Goal: Browse casually

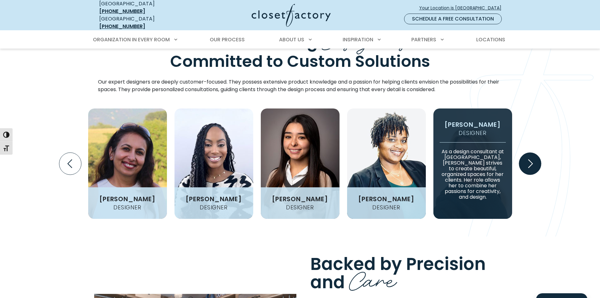
click at [532, 162] on icon "Next slide" at bounding box center [530, 164] width 22 height 22
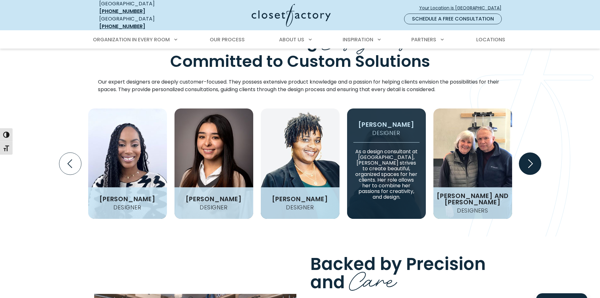
click at [532, 162] on icon "Next slide" at bounding box center [530, 164] width 22 height 22
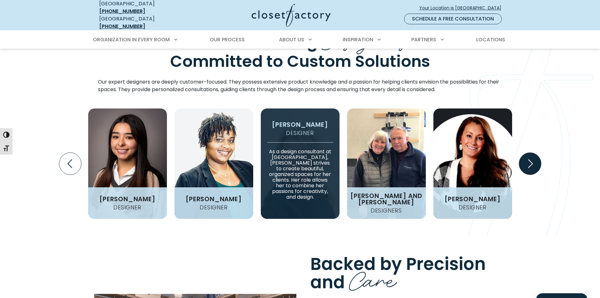
click at [532, 162] on icon "Next slide" at bounding box center [530, 164] width 22 height 22
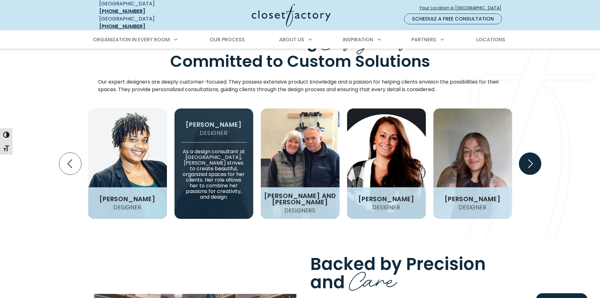
click at [532, 162] on icon "Next slide" at bounding box center [530, 164] width 22 height 22
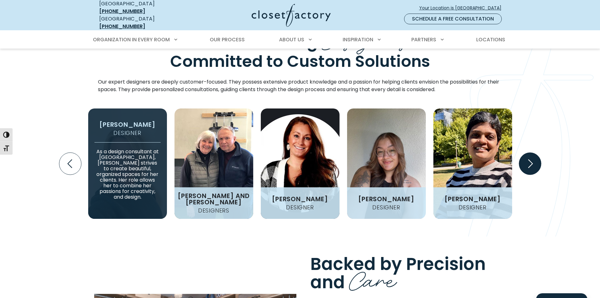
click at [532, 162] on icon "Next slide" at bounding box center [530, 164] width 22 height 22
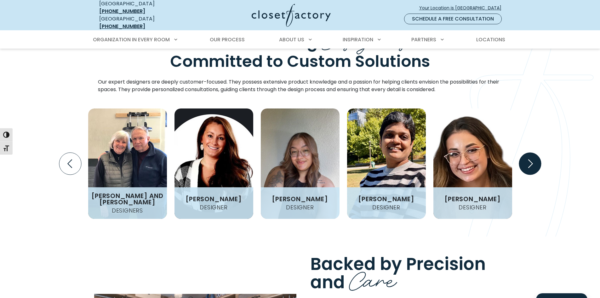
click at [532, 162] on icon "Next slide" at bounding box center [530, 164] width 22 height 22
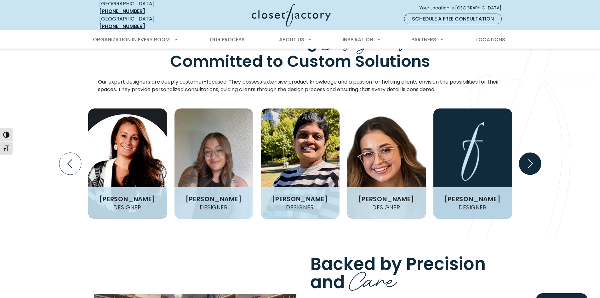
click at [532, 162] on icon "Next slide" at bounding box center [530, 164] width 22 height 22
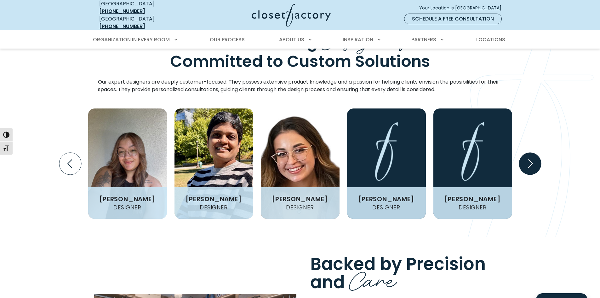
click at [532, 162] on icon "Next slide" at bounding box center [530, 164] width 22 height 22
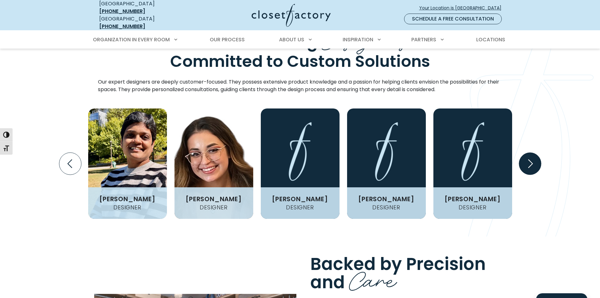
click at [532, 162] on icon "Next slide" at bounding box center [530, 164] width 22 height 22
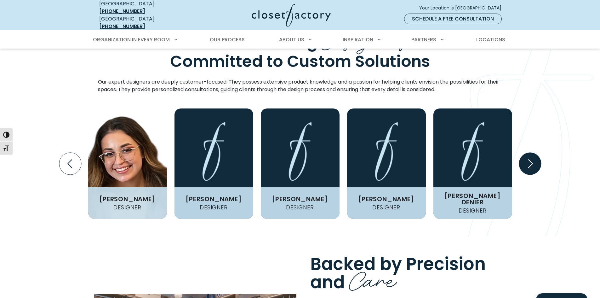
click at [532, 162] on icon "Next slide" at bounding box center [530, 164] width 22 height 22
